Goal: Transaction & Acquisition: Purchase product/service

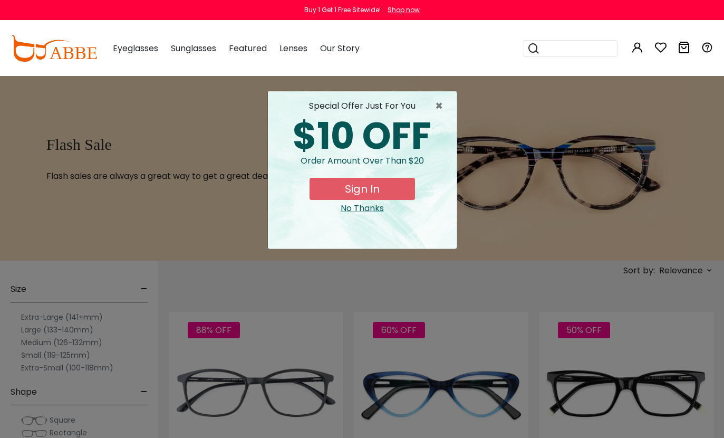
click at [445, 104] on span "×" at bounding box center [441, 106] width 13 height 13
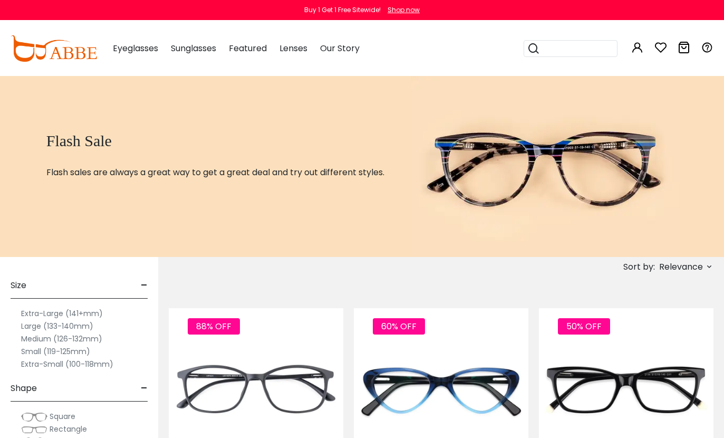
scroll to position [4, 0]
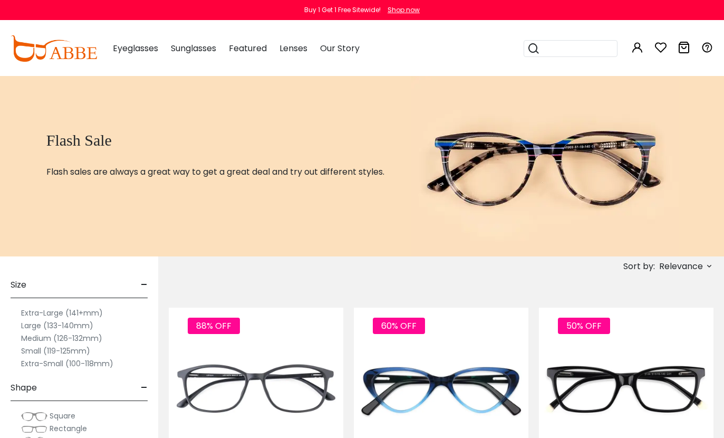
click at [704, 268] on span "Relevance" at bounding box center [685, 266] width 56 height 12
click at [632, 334] on label "Prices Low To High" at bounding box center [670, 334] width 76 height 13
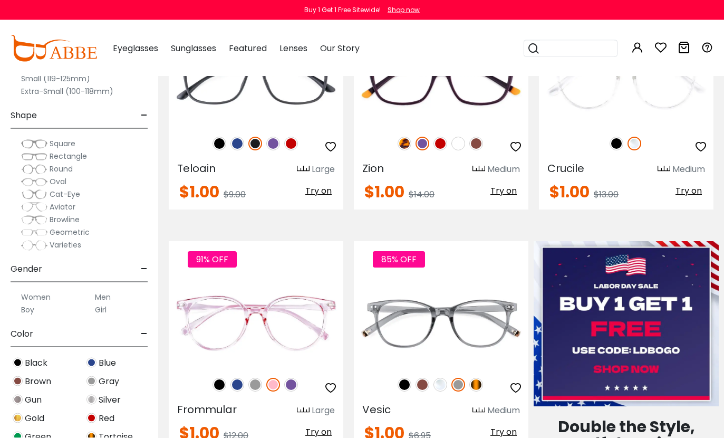
scroll to position [312, 0]
click at [291, 391] on img at bounding box center [291, 385] width 14 height 14
click at [237, 385] on img at bounding box center [238, 385] width 14 height 14
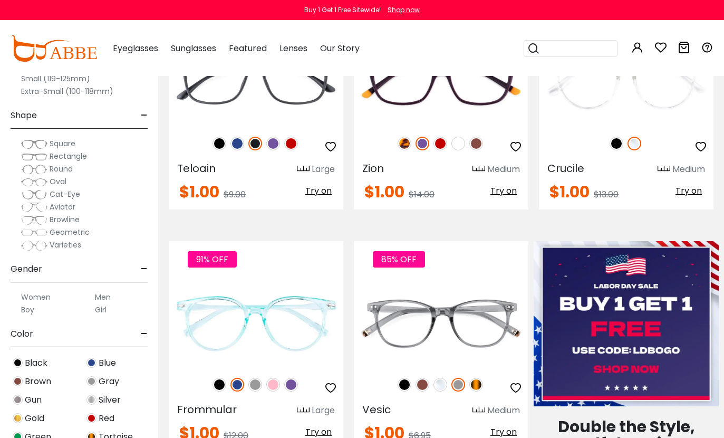
click at [425, 379] on img at bounding box center [423, 385] width 14 height 14
click at [440, 386] on img at bounding box center [441, 385] width 14 height 14
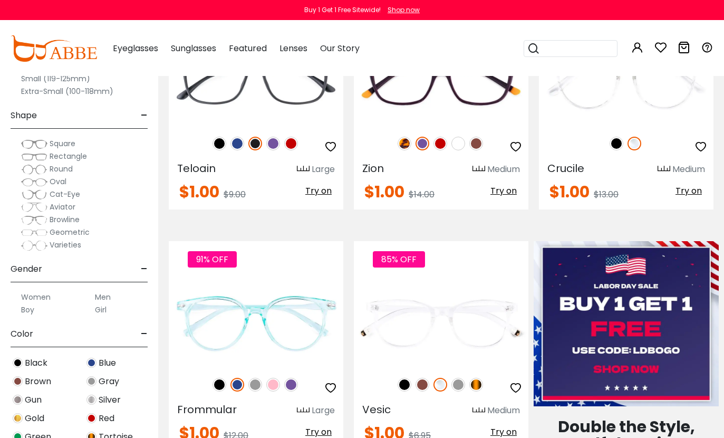
click at [459, 388] on img at bounding box center [459, 385] width 14 height 14
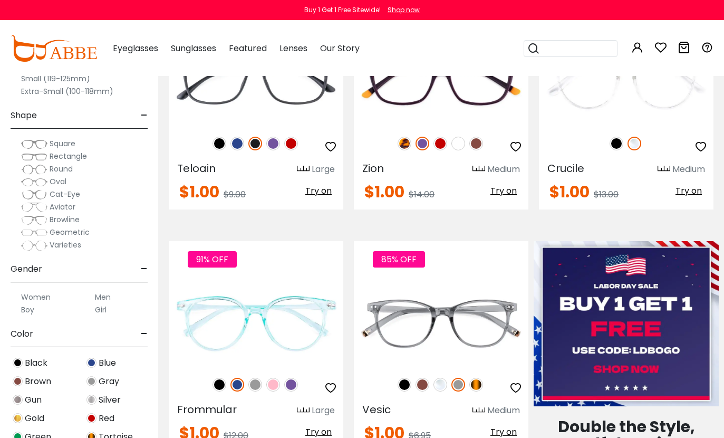
click at [479, 380] on img at bounding box center [476, 385] width 14 height 14
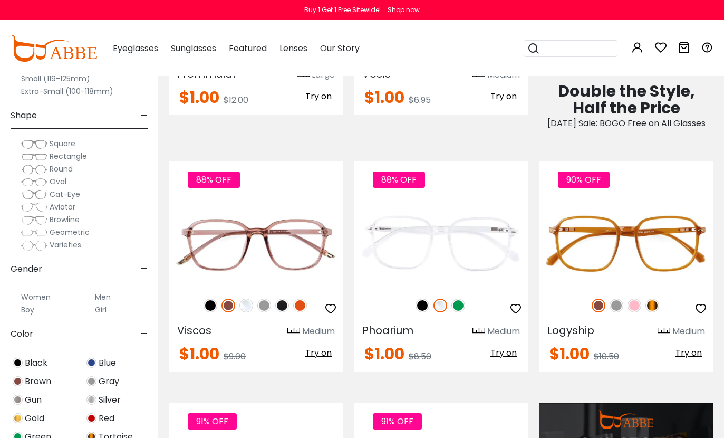
scroll to position [665, 0]
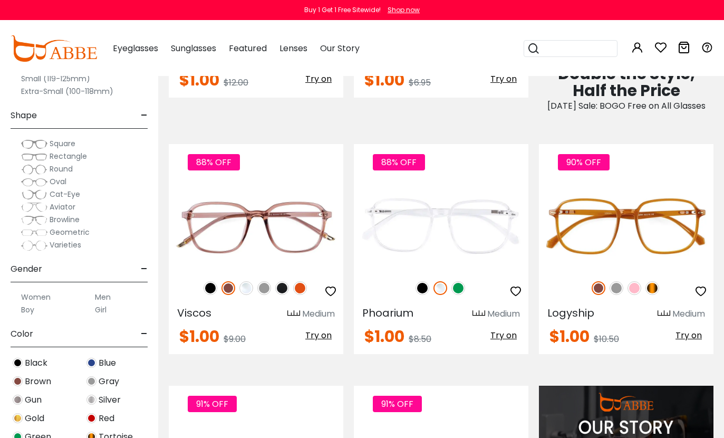
click at [460, 295] on img at bounding box center [459, 288] width 14 height 14
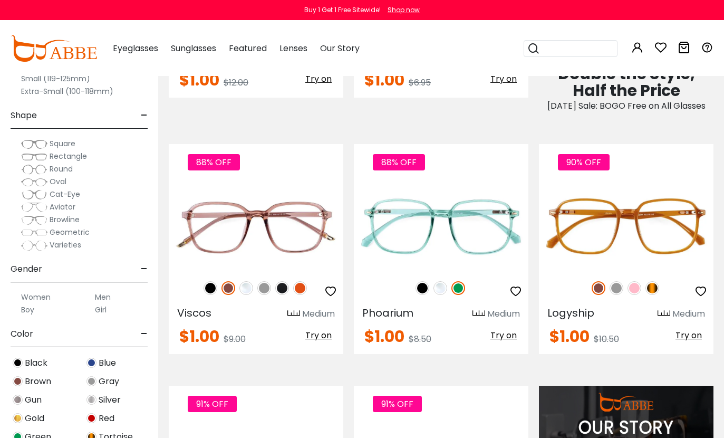
click at [301, 295] on img at bounding box center [300, 288] width 14 height 14
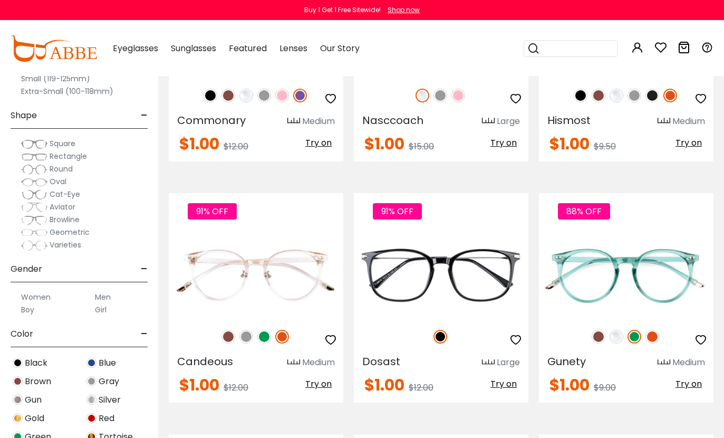
scroll to position [1342, 0]
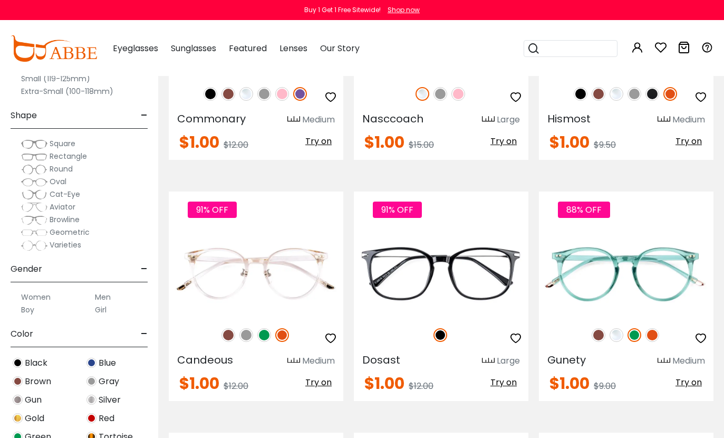
click at [263, 342] on img at bounding box center [264, 335] width 14 height 14
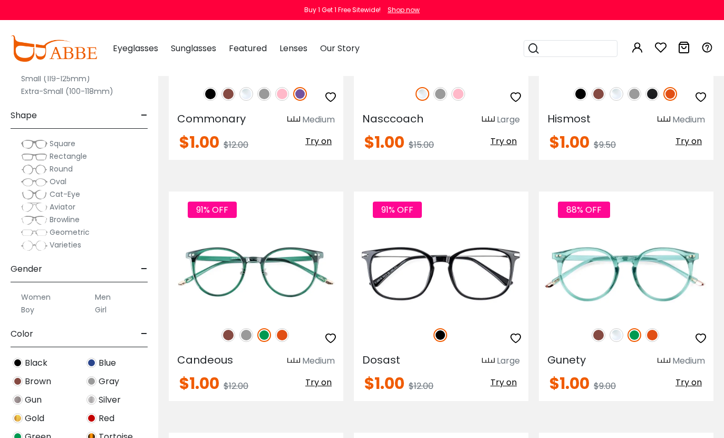
click at [651, 342] on img at bounding box center [653, 335] width 14 height 14
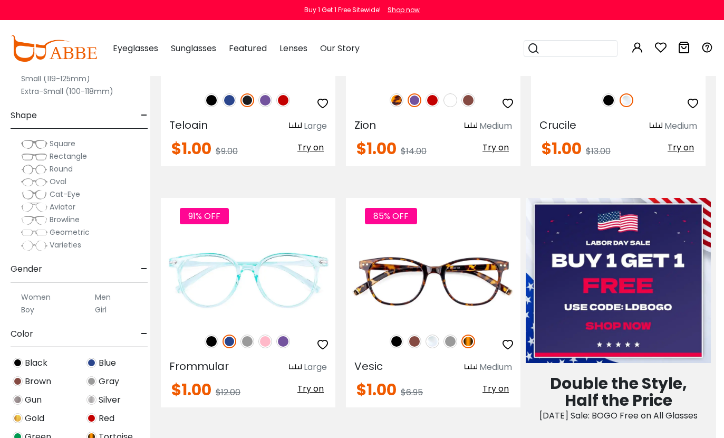
scroll to position [354, 8]
